Goal: Transaction & Acquisition: Purchase product/service

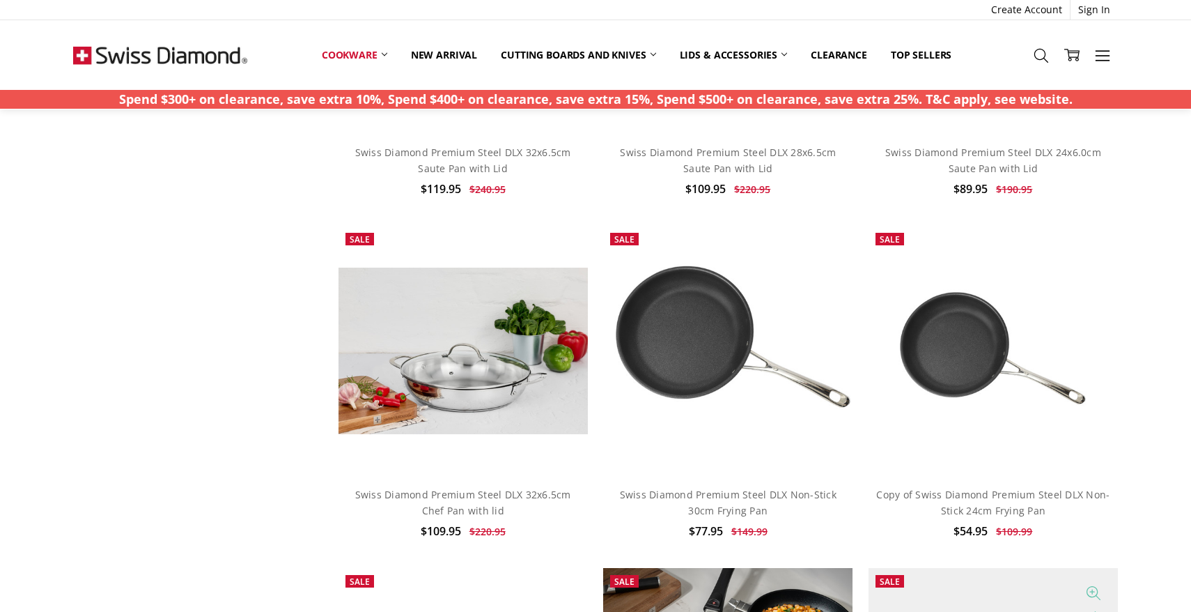
scroll to position [1020, 0]
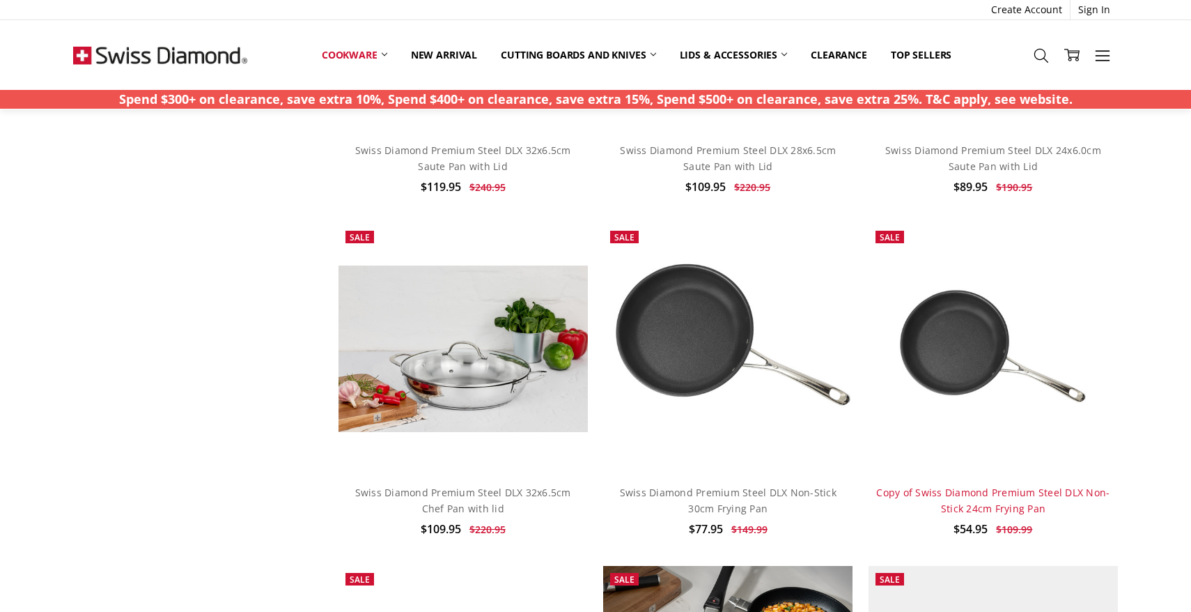
click at [963, 487] on link "Copy of Swiss Diamond Premium Steel DLX Non-Stick 24cm Frying Pan" at bounding box center [992, 499] width 233 height 29
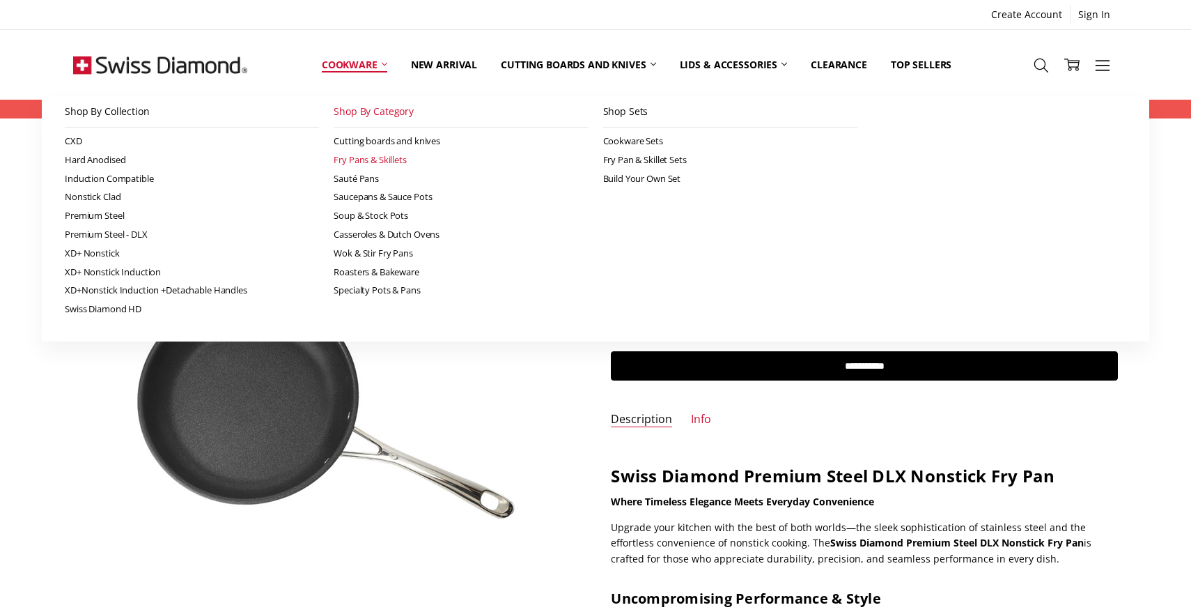
click at [362, 160] on link "Fry Pans & Skillets" at bounding box center [461, 159] width 254 height 19
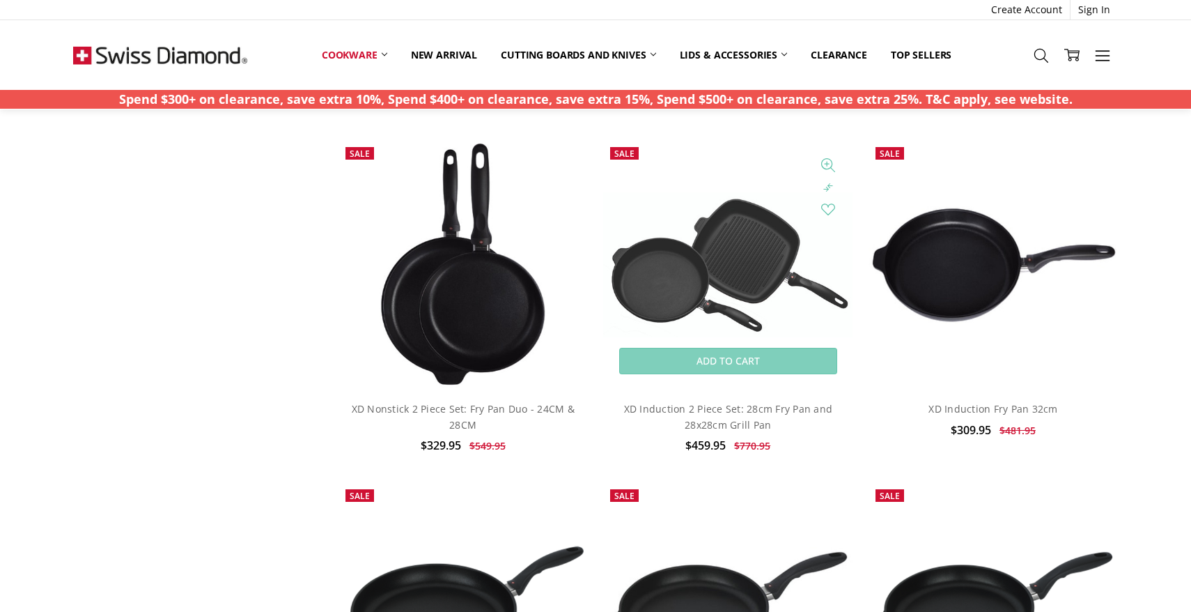
scroll to position [2857, 0]
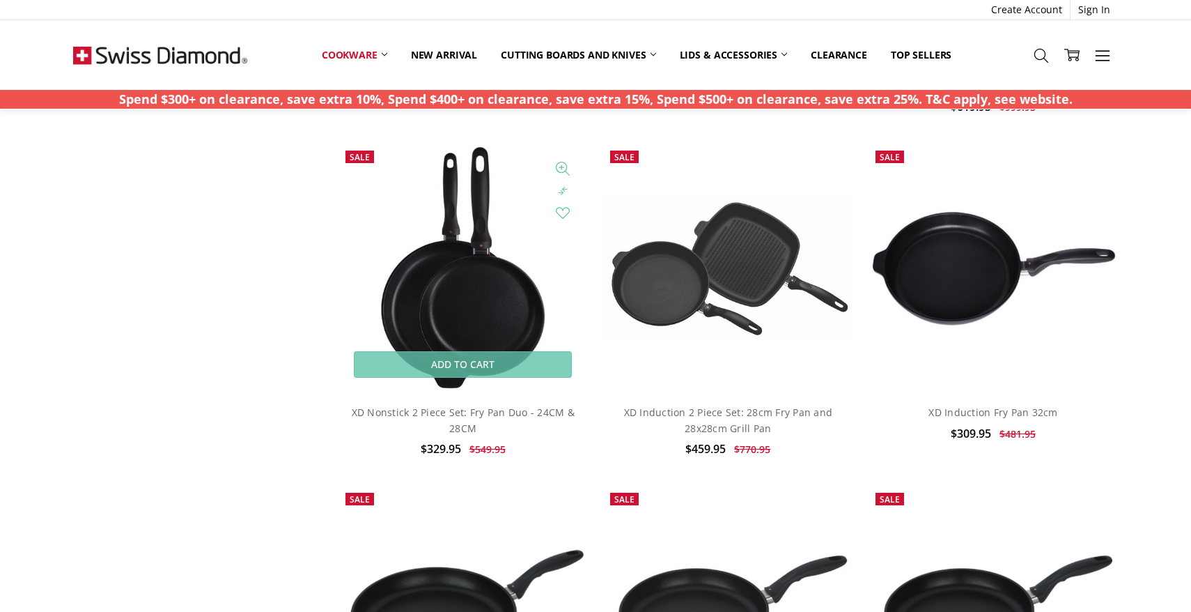
click at [479, 388] on img at bounding box center [462, 267] width 173 height 249
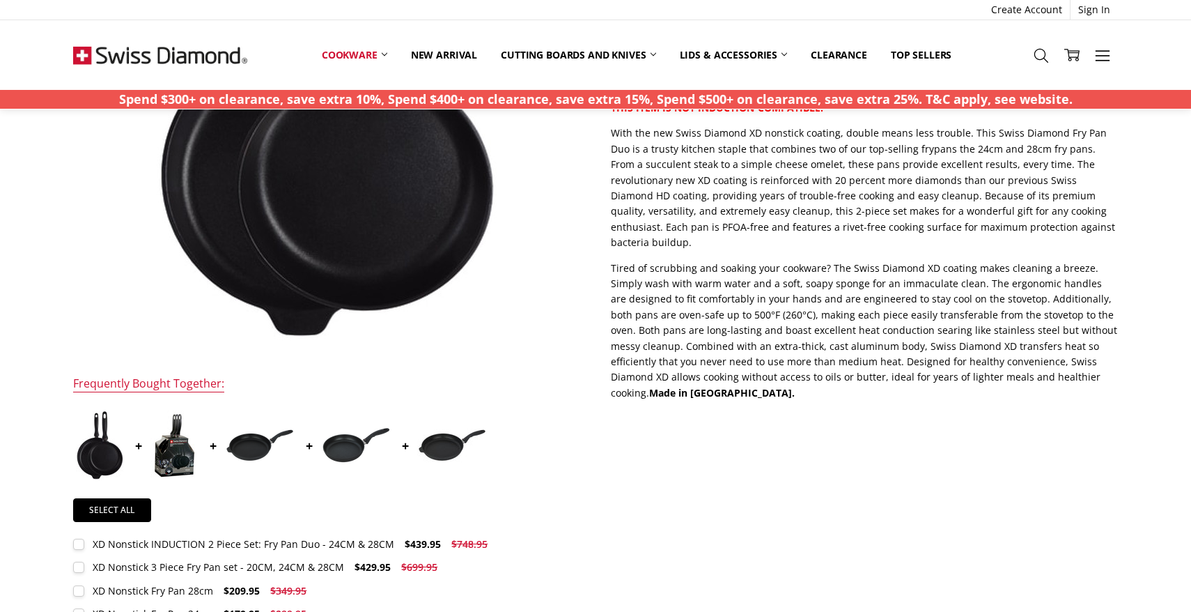
scroll to position [452, 0]
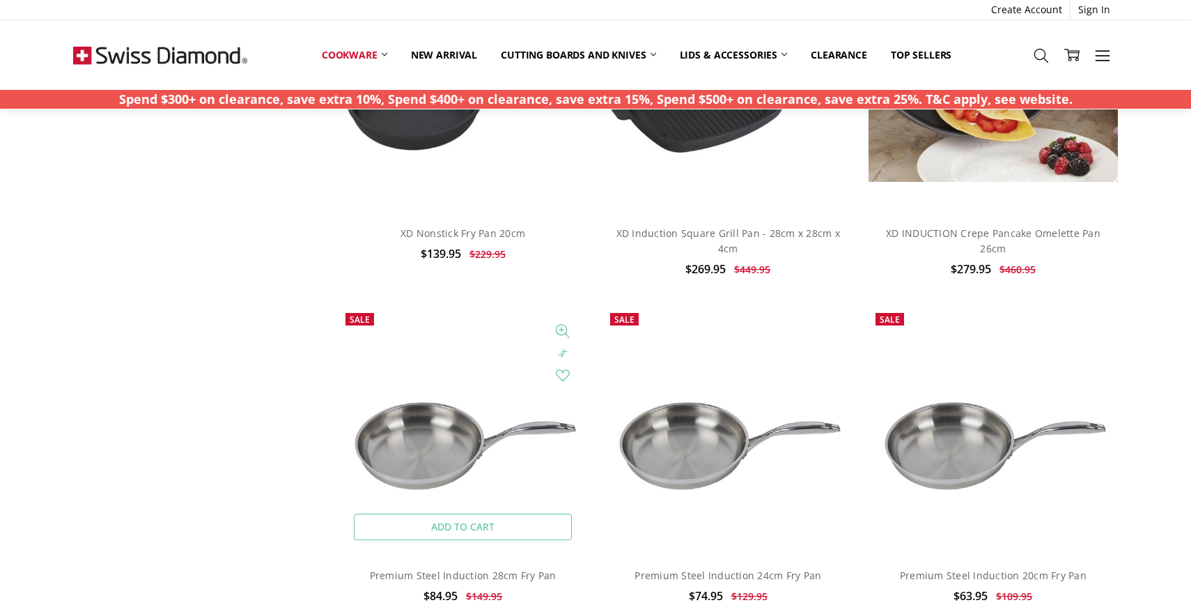
scroll to position [3719, 0]
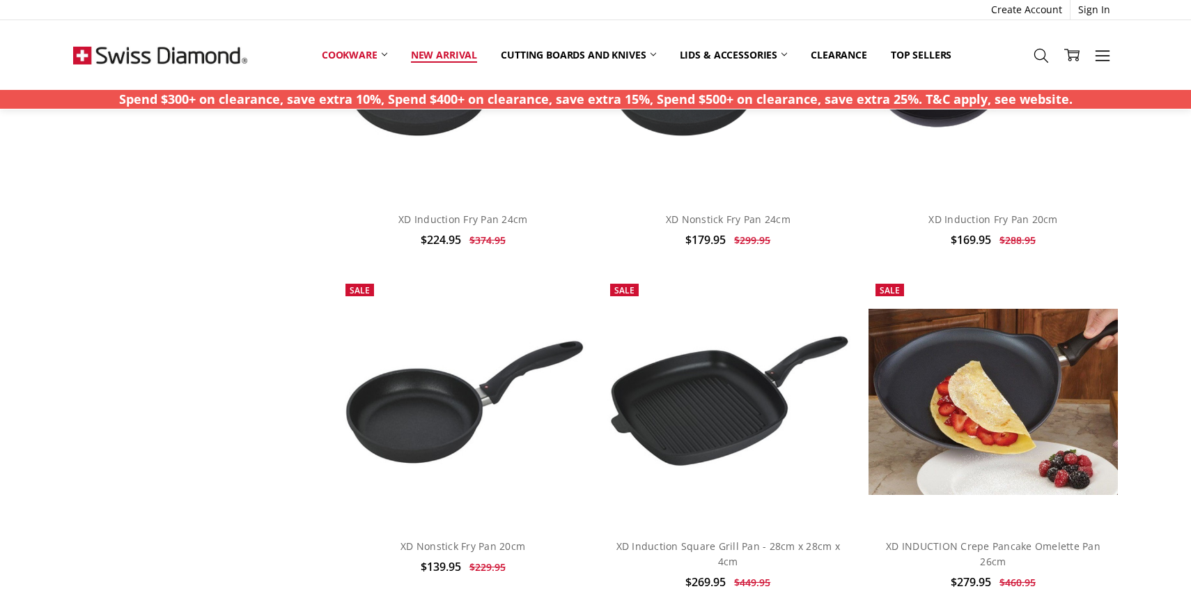
click at [435, 53] on link "New arrival" at bounding box center [444, 55] width 90 height 31
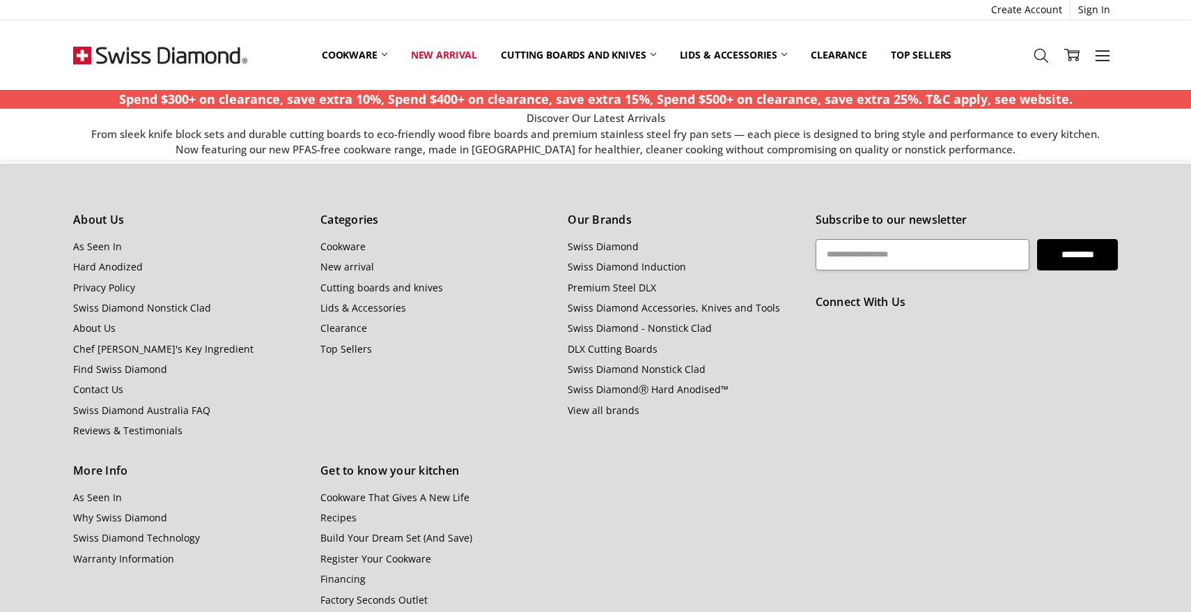
scroll to position [3123, 0]
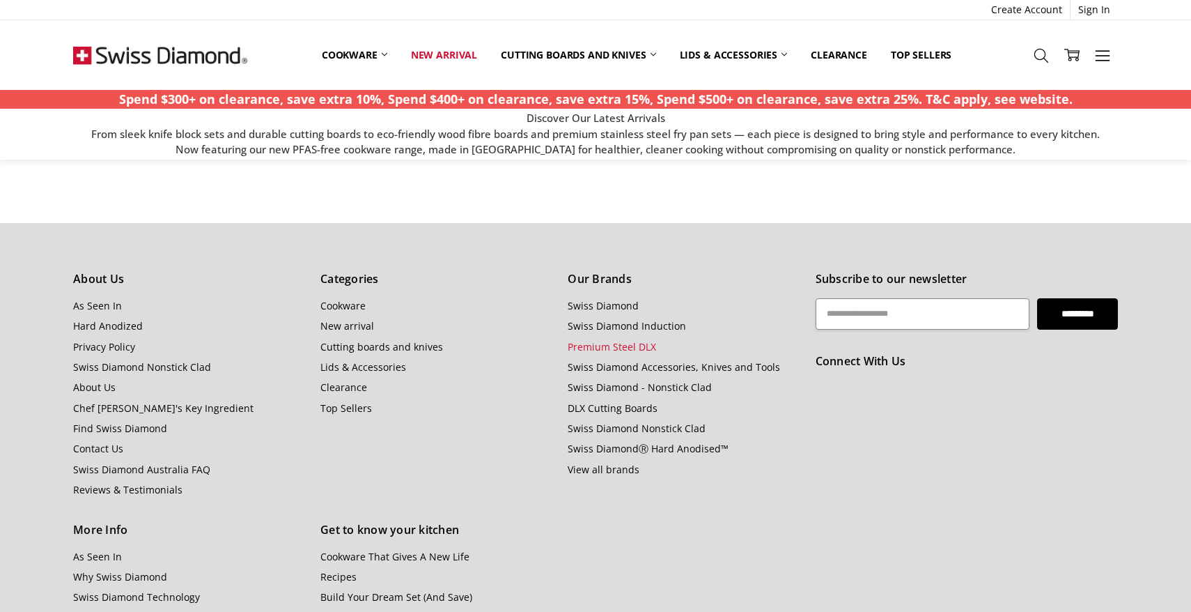
click at [625, 344] on link "Premium Steel DLX" at bounding box center [612, 346] width 88 height 13
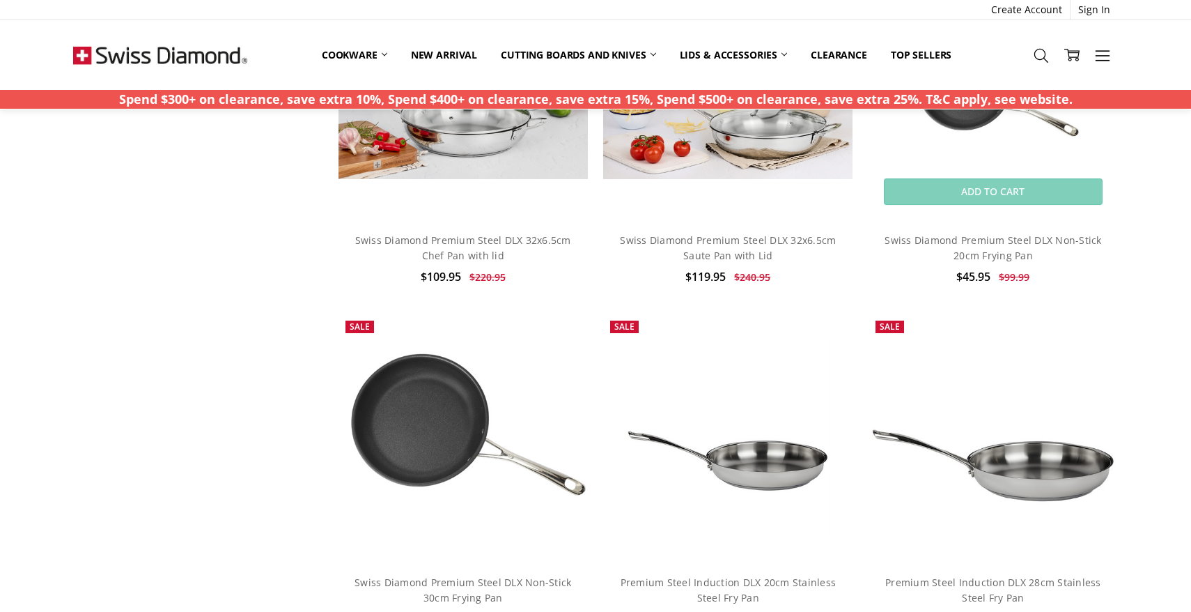
scroll to position [1892, 0]
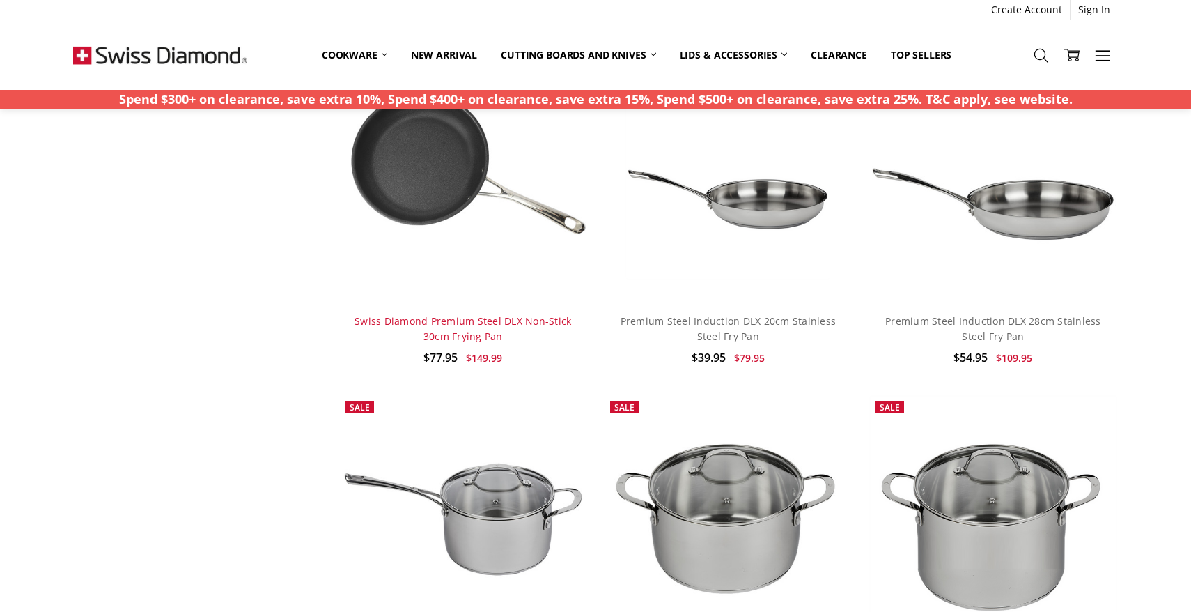
click at [502, 324] on link "Swiss Diamond Premium Steel DLX Non-Stick 30cm Frying Pan" at bounding box center [463, 328] width 217 height 29
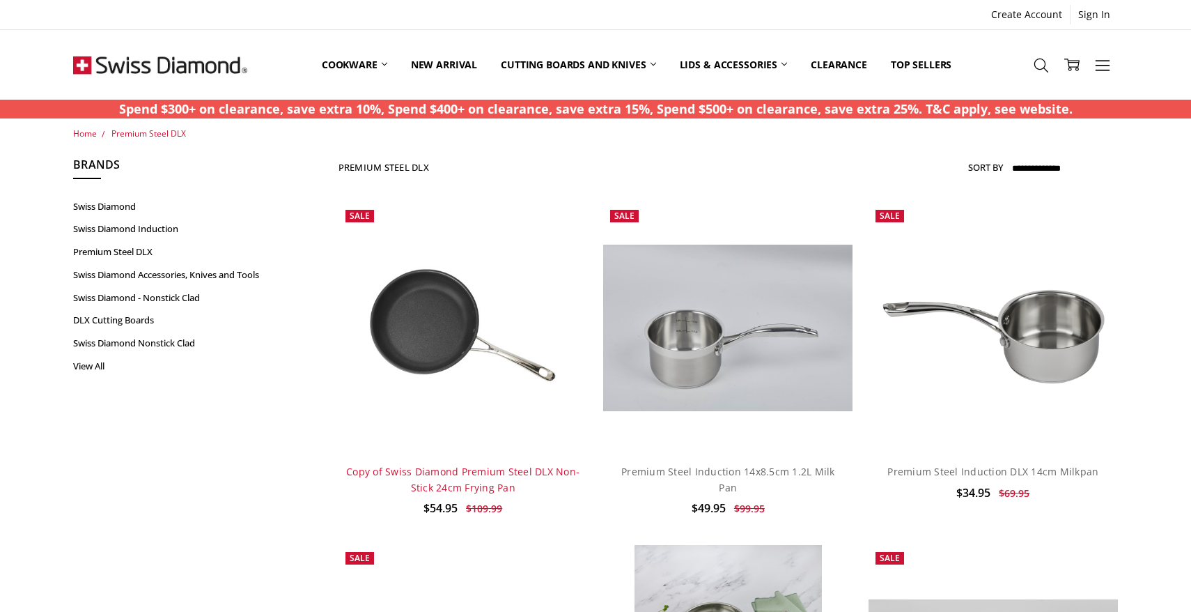
click at [437, 474] on link "Copy of Swiss Diamond Premium Steel DLX Non-Stick 24cm Frying Pan" at bounding box center [462, 479] width 233 height 29
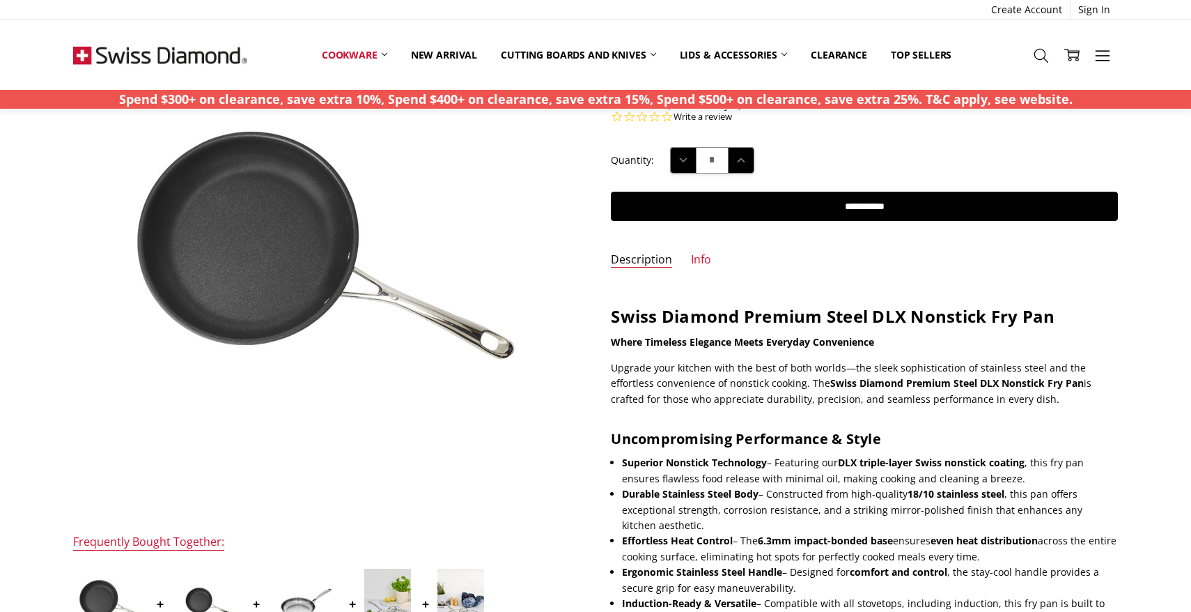
scroll to position [504, 0]
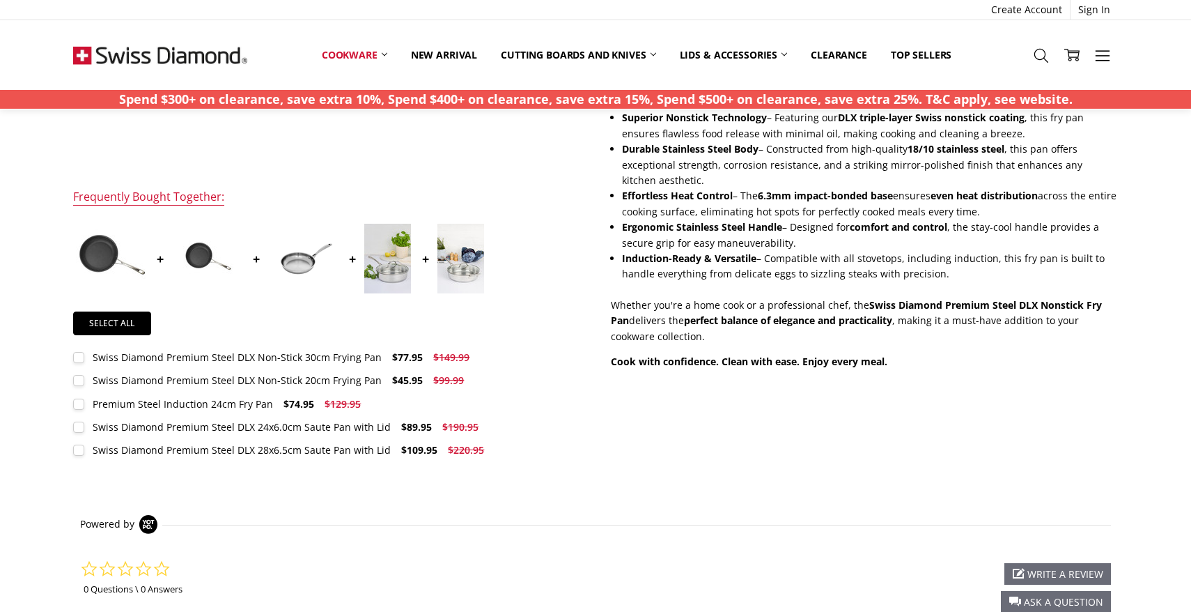
click at [296, 263] on img at bounding box center [303, 258] width 70 height 47
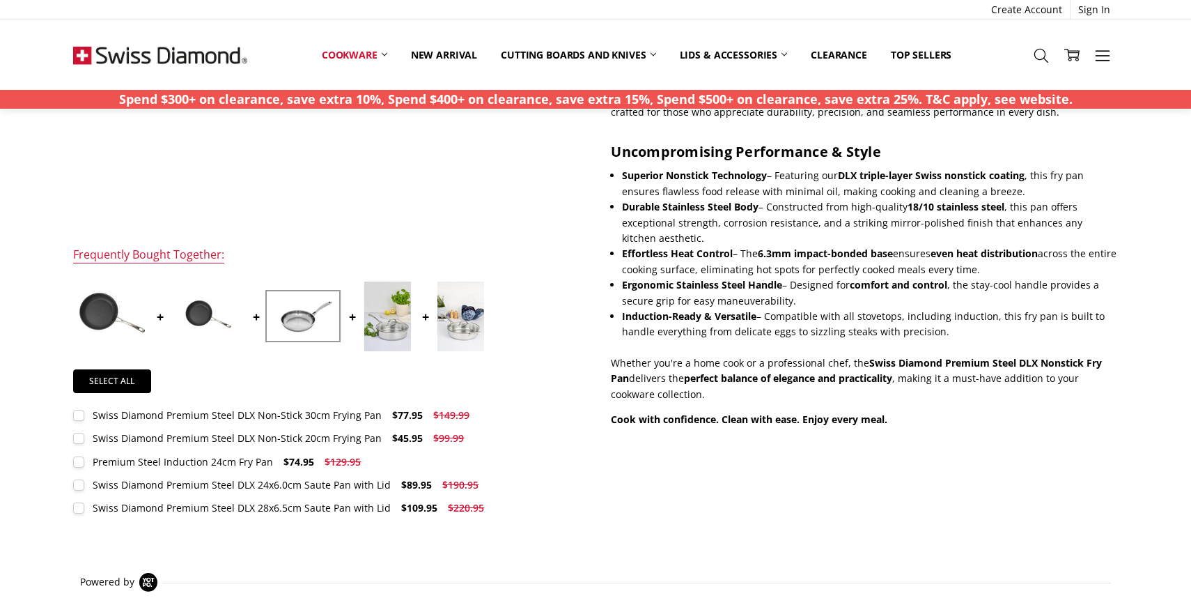
click at [194, 313] on img at bounding box center [207, 316] width 70 height 70
